Goal: Task Accomplishment & Management: Manage account settings

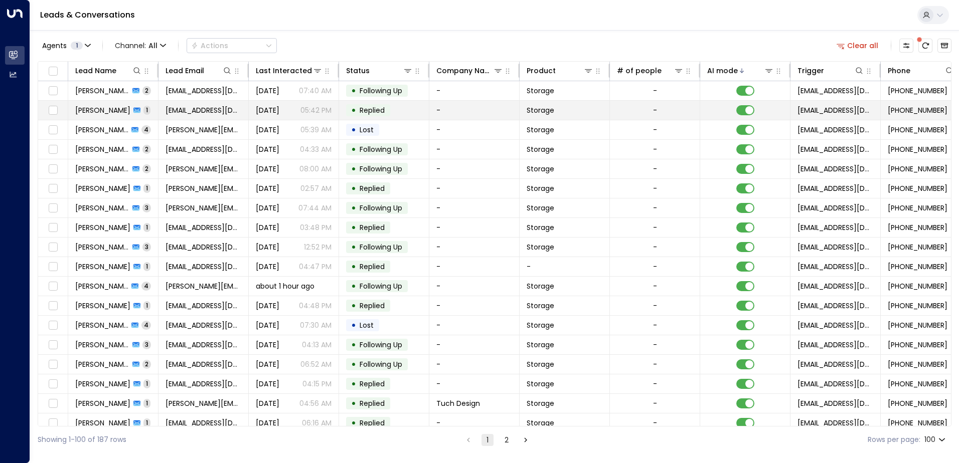
click at [151, 108] on td "[PERSON_NAME] 1" at bounding box center [113, 110] width 90 height 19
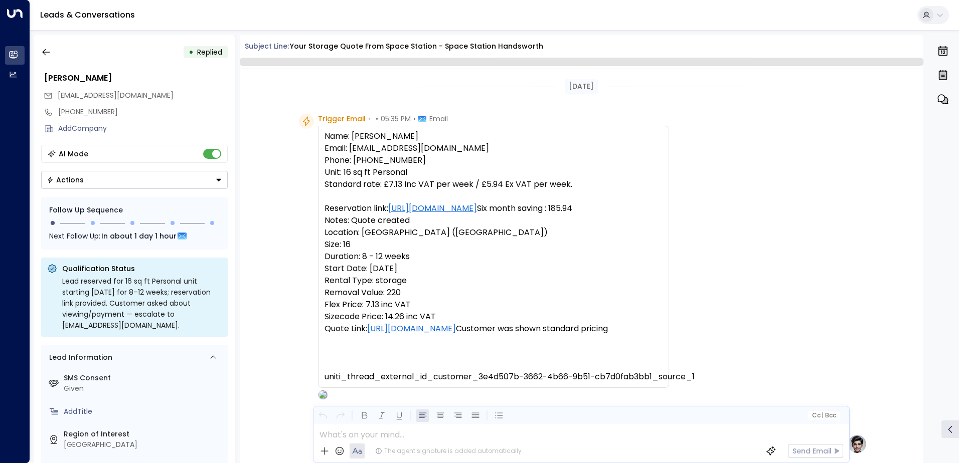
scroll to position [378, 0]
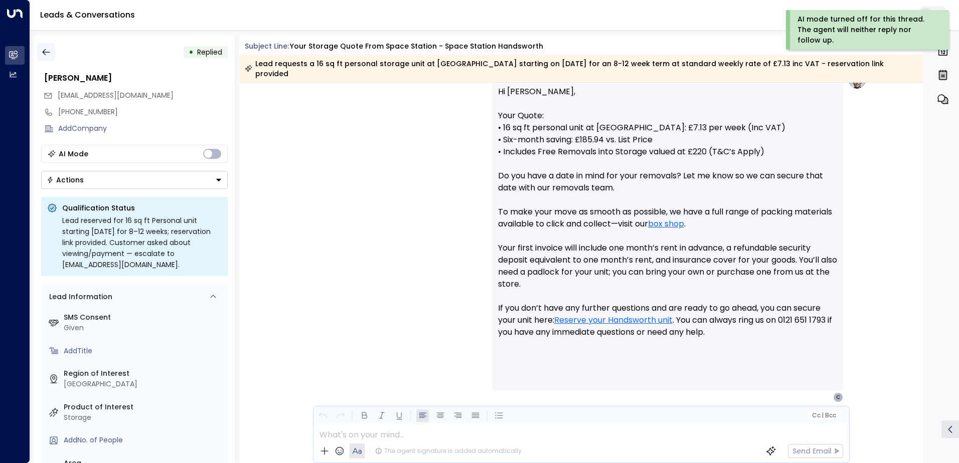
click at [47, 51] on icon "button" at bounding box center [46, 52] width 10 height 10
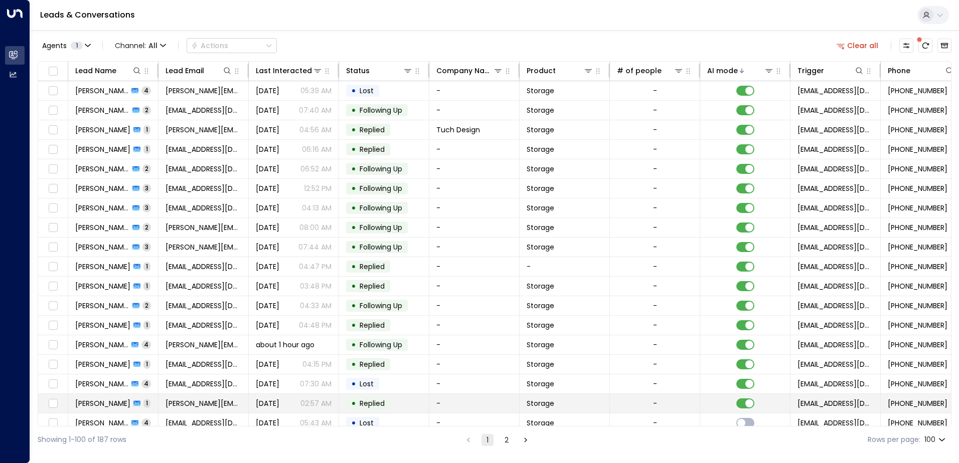
click at [155, 403] on td "[PERSON_NAME] 1" at bounding box center [113, 403] width 90 height 19
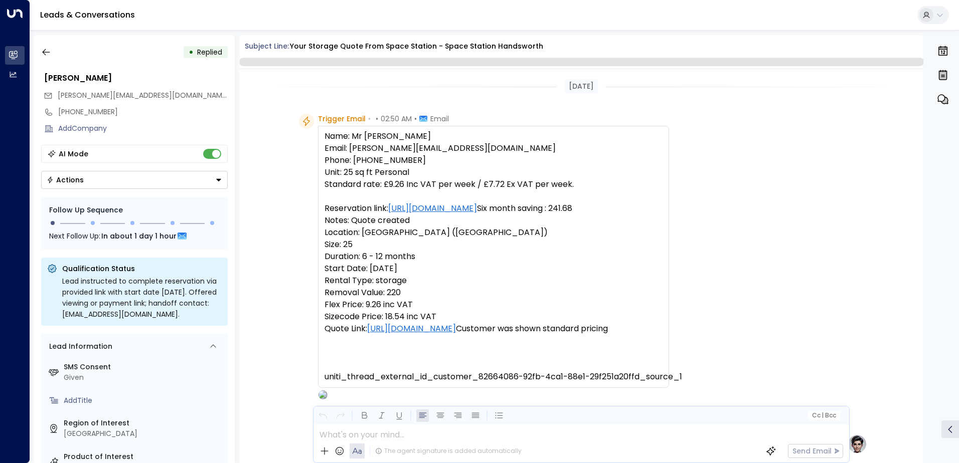
scroll to position [378, 0]
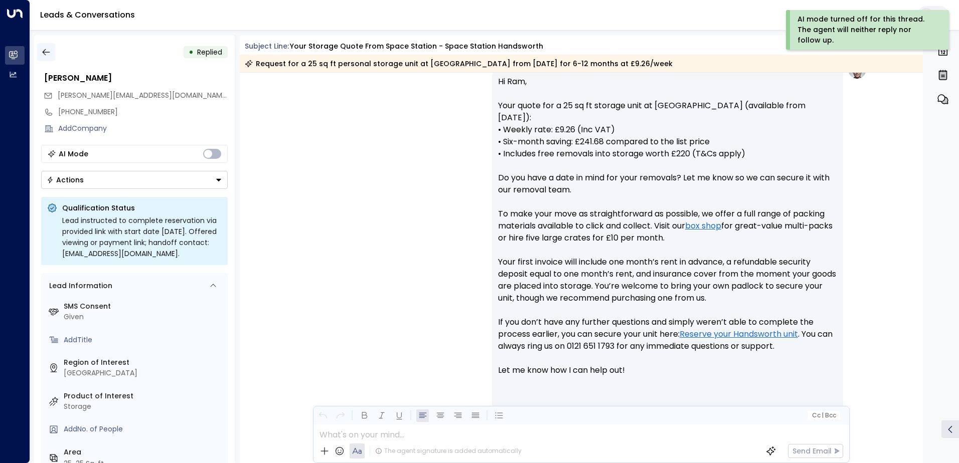
click at [44, 49] on icon "button" at bounding box center [46, 52] width 10 height 10
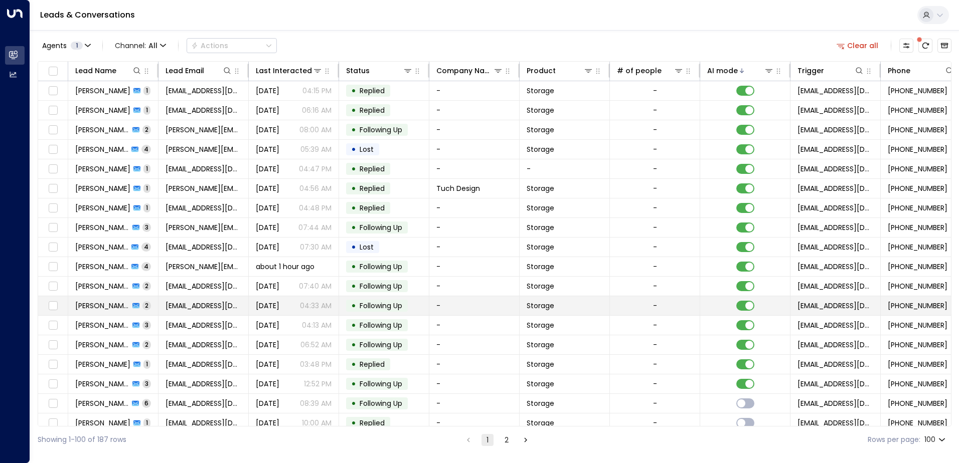
click at [163, 307] on td "[EMAIL_ADDRESS][DOMAIN_NAME]" at bounding box center [203, 305] width 90 height 19
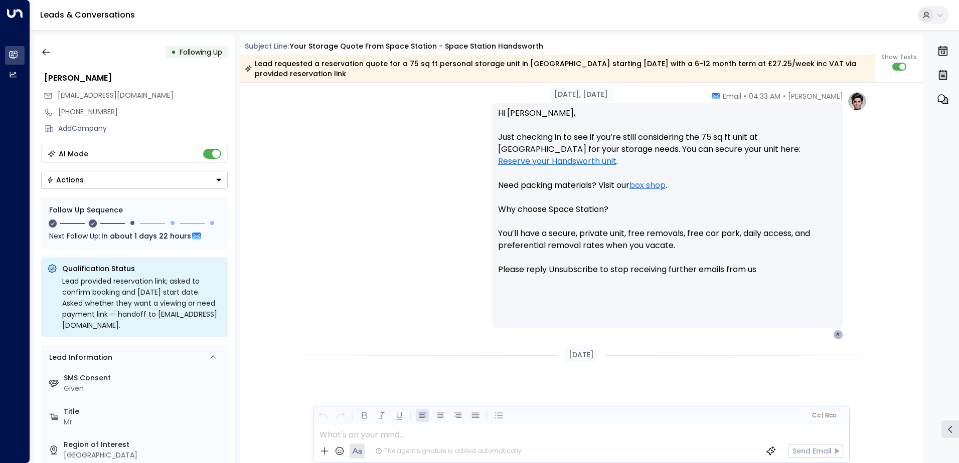
scroll to position [690, 0]
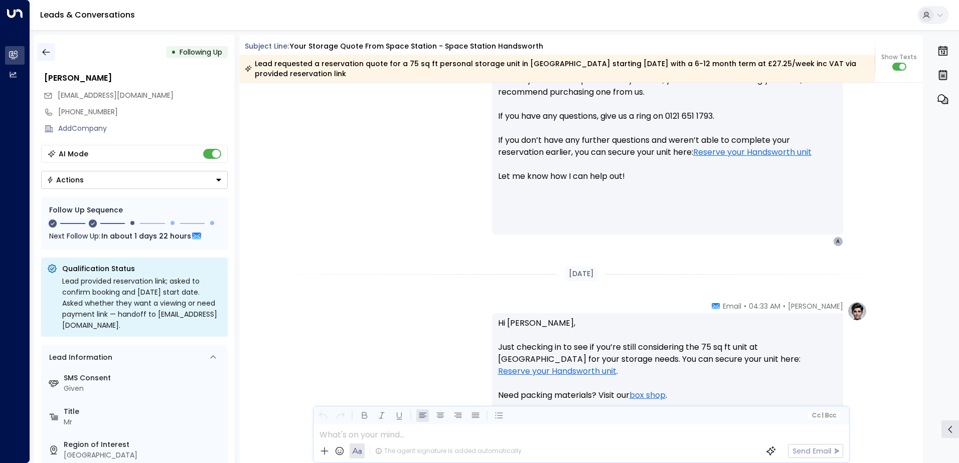
click at [51, 50] on button "button" at bounding box center [46, 52] width 18 height 18
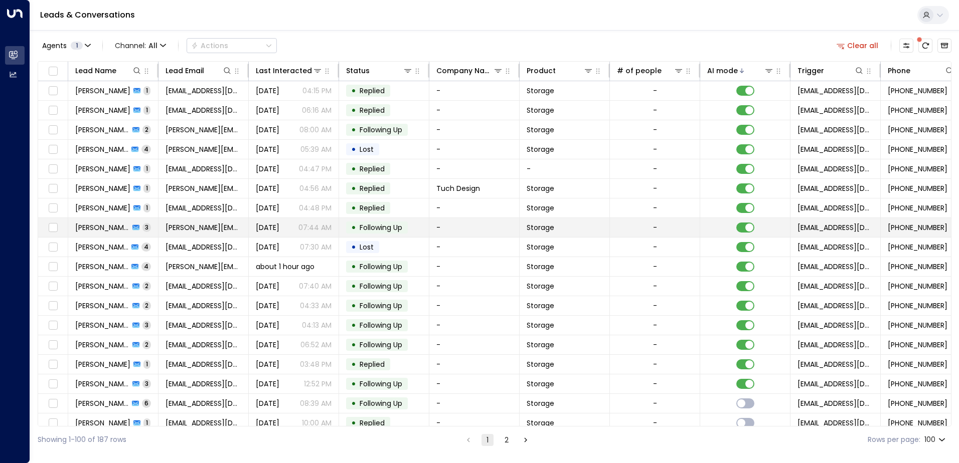
click at [103, 229] on span "[PERSON_NAME]" at bounding box center [102, 228] width 54 height 10
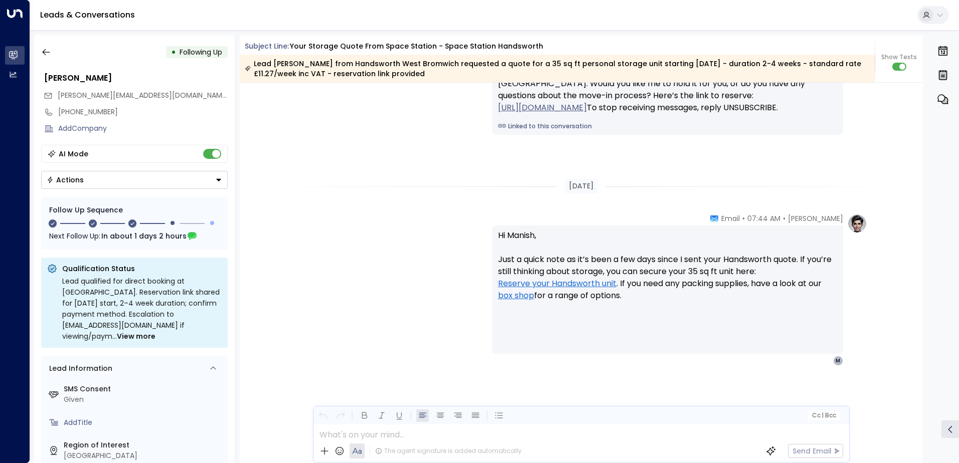
scroll to position [1263, 0]
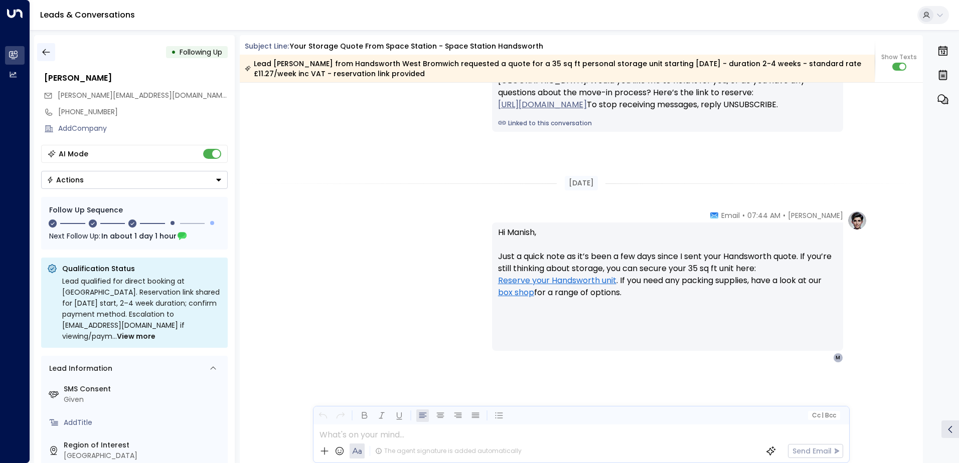
click at [49, 52] on icon "button" at bounding box center [46, 52] width 8 height 7
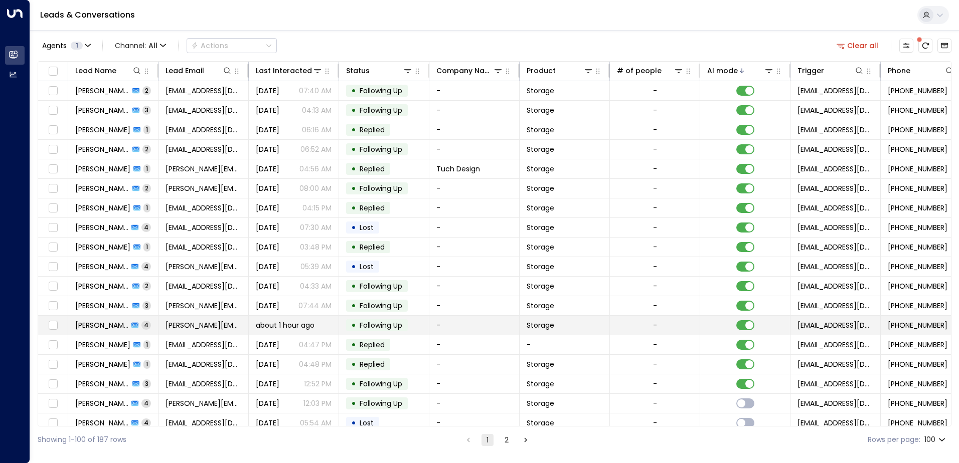
click at [150, 322] on td "[PERSON_NAME] 4" at bounding box center [113, 325] width 90 height 19
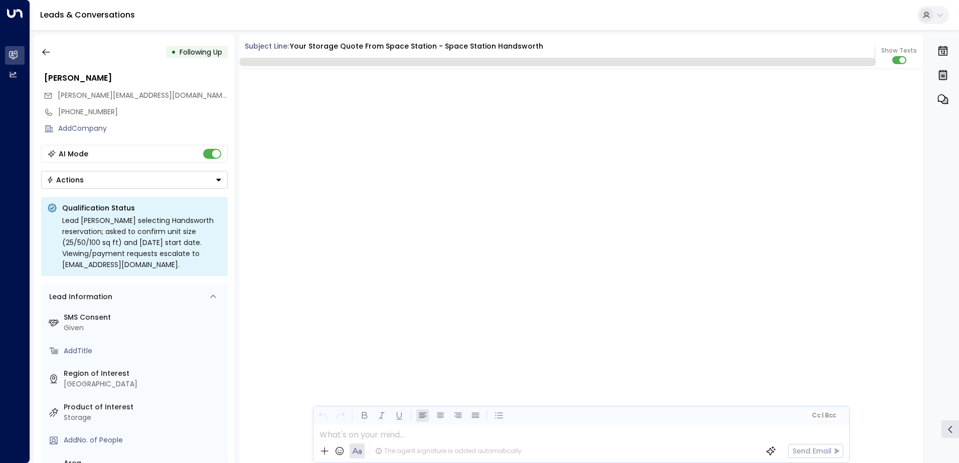
scroll to position [1300, 0]
